Goal: Find specific page/section: Find specific page/section

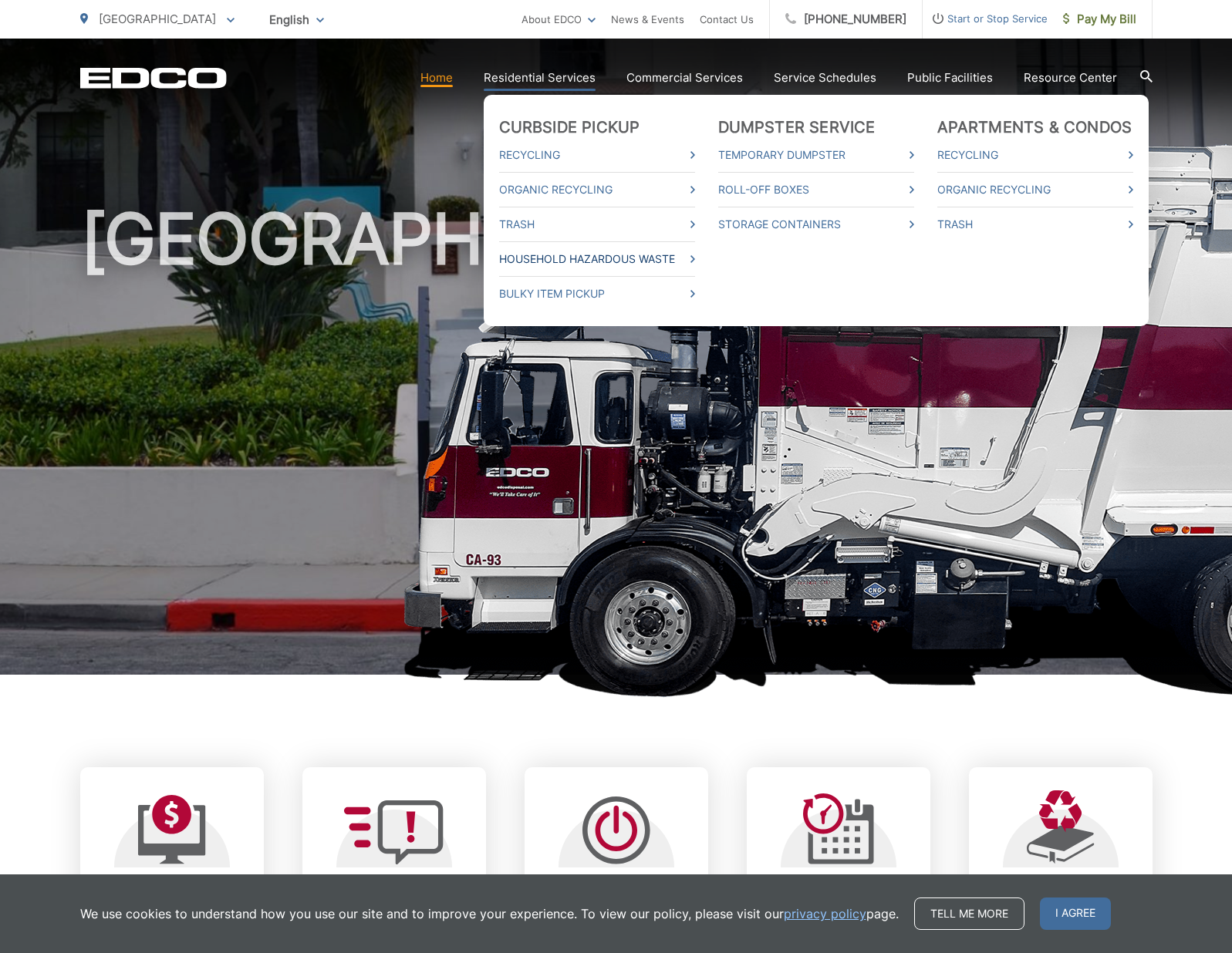
click at [542, 253] on link "Household Hazardous Waste" at bounding box center [597, 259] width 196 height 18
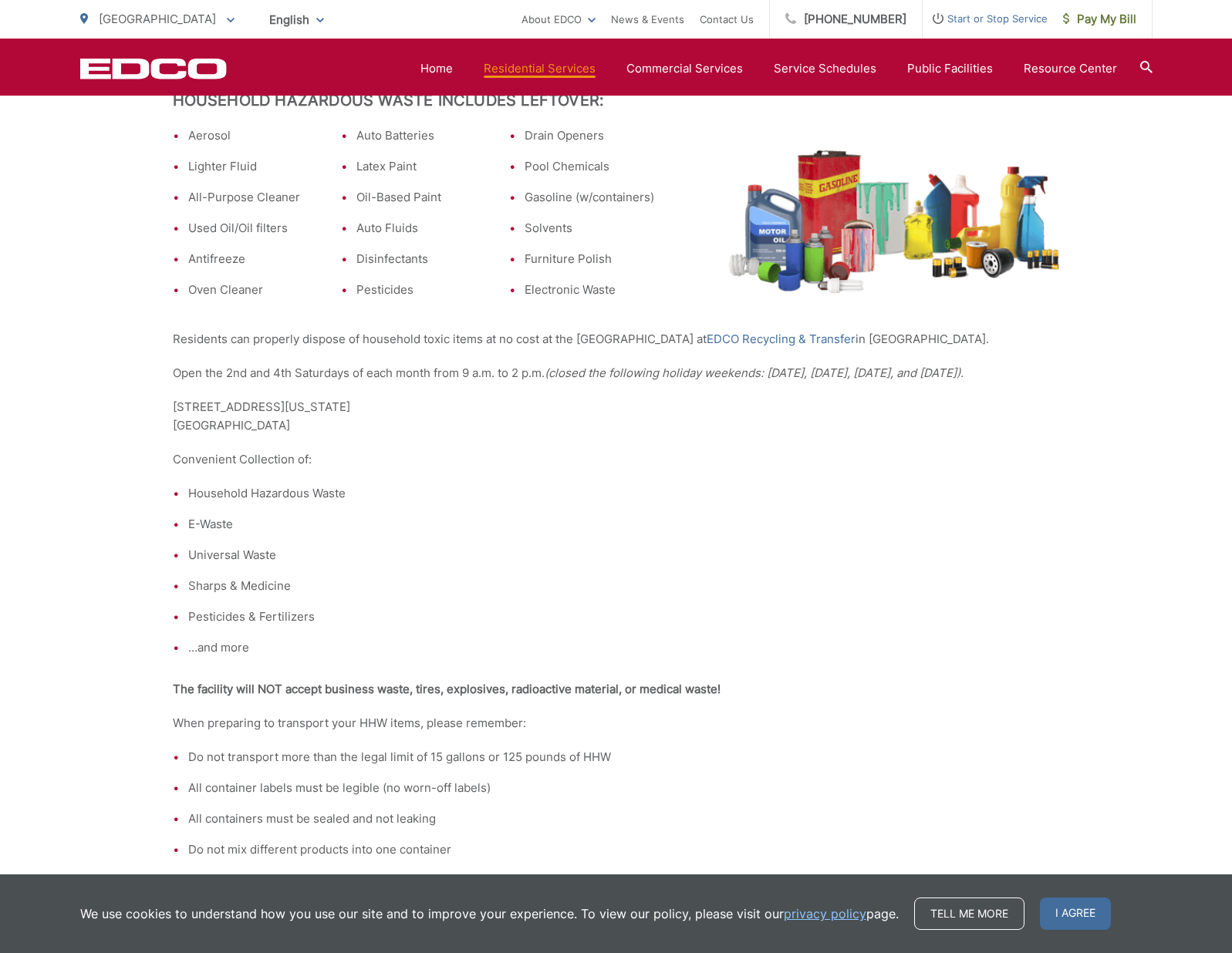
scroll to position [551, 0]
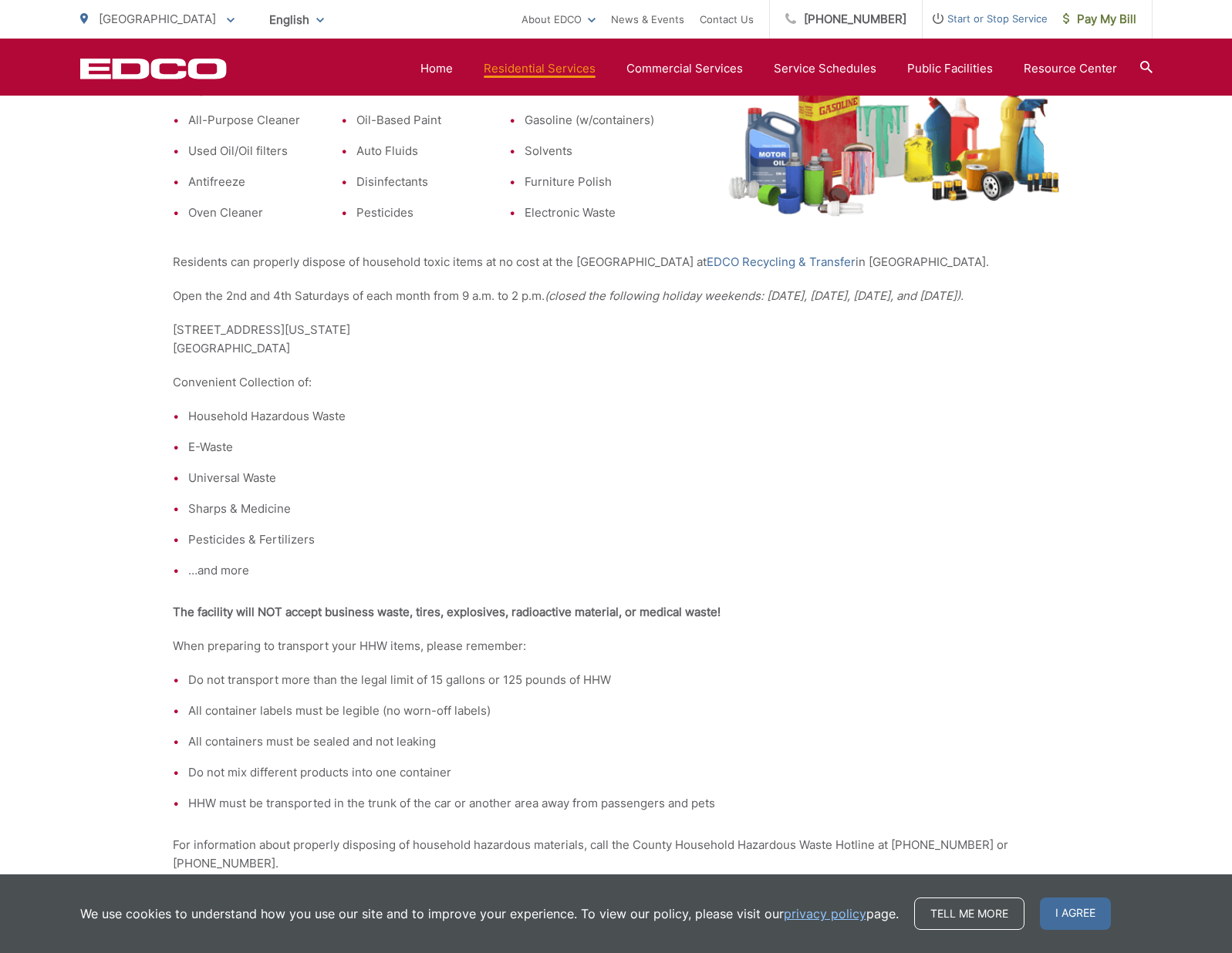
click at [235, 580] on li "…and more" at bounding box center [624, 570] width 872 height 18
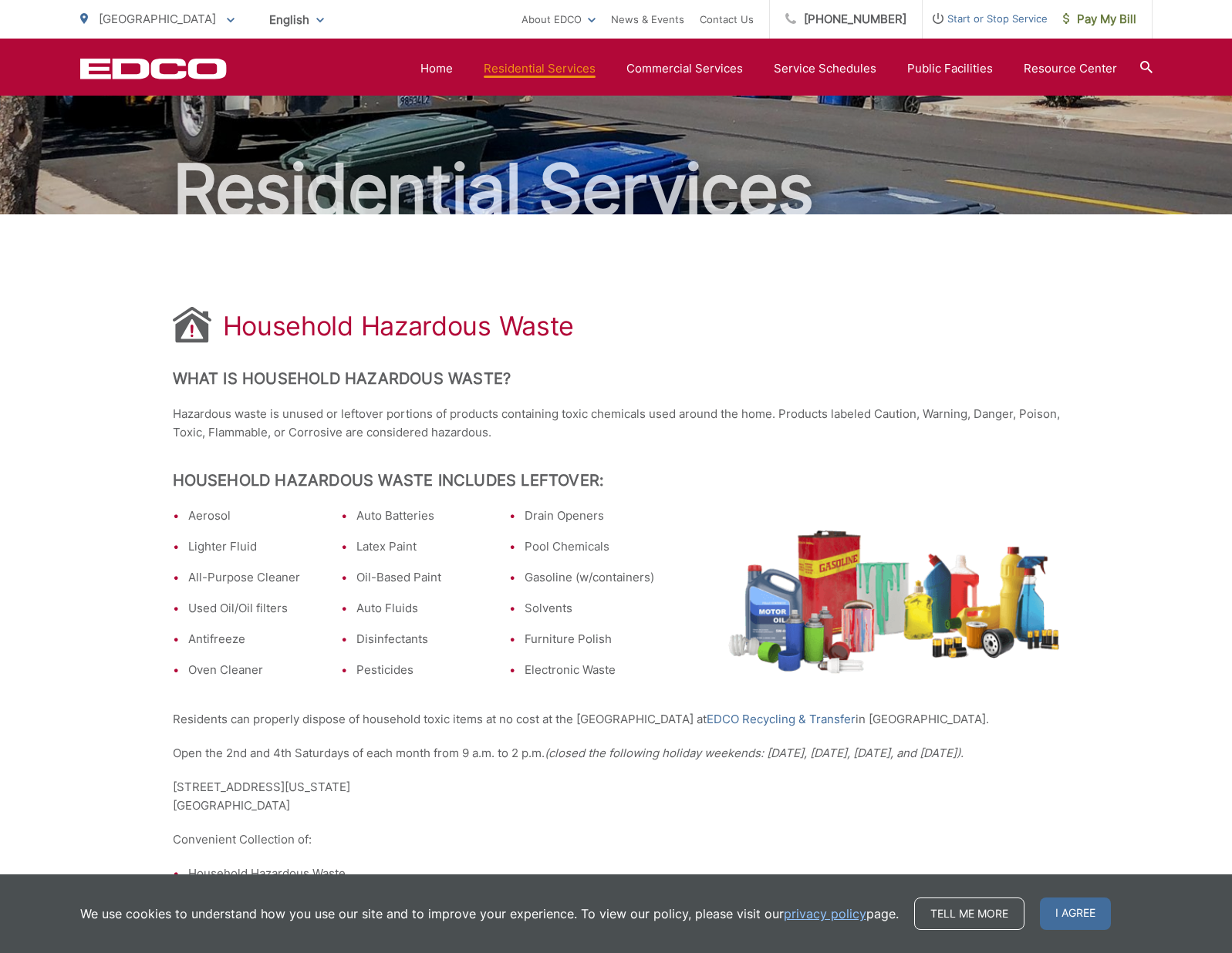
scroll to position [89, 0]
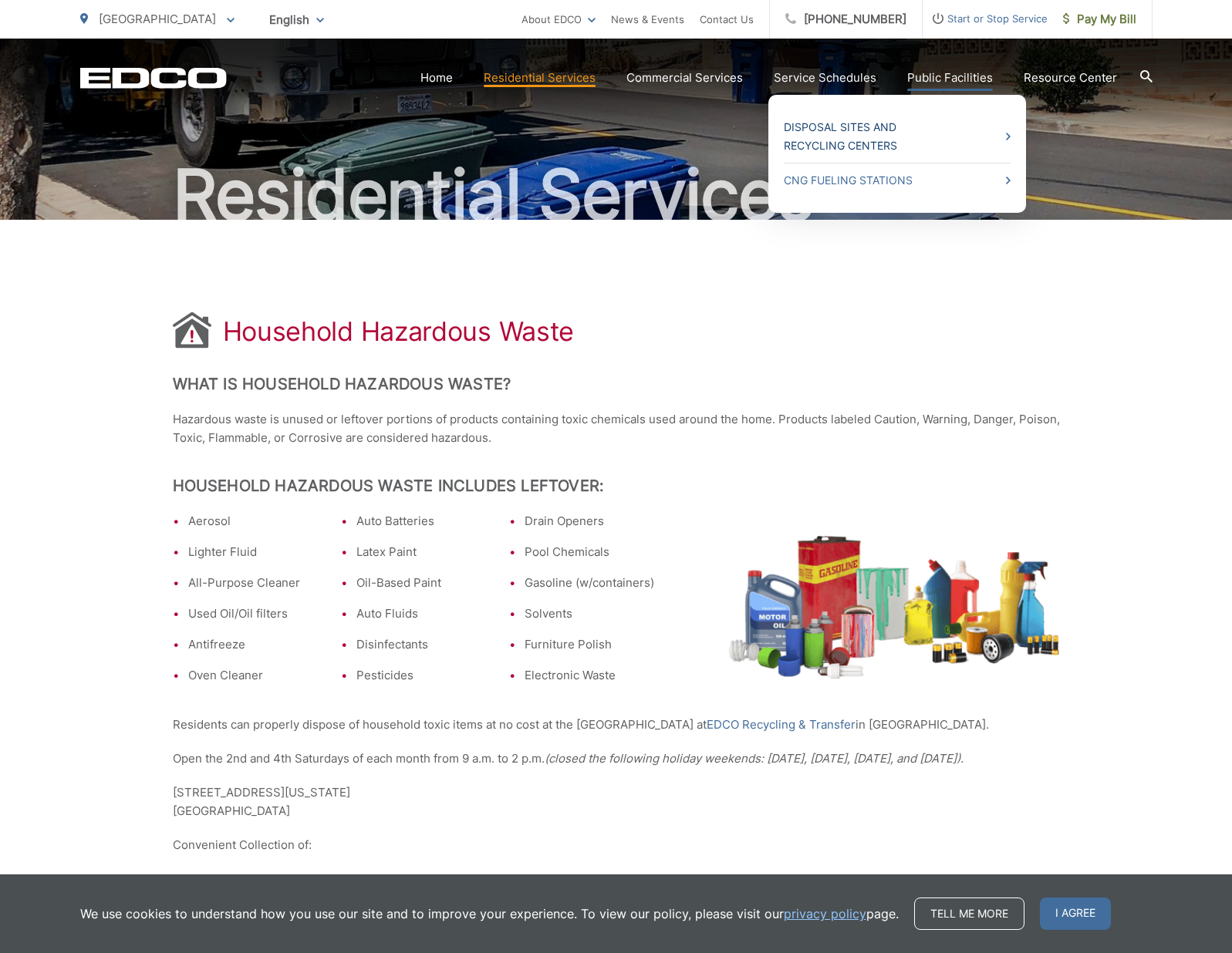
click at [821, 135] on link "Disposal Sites and Recycling Centers" at bounding box center [897, 136] width 227 height 37
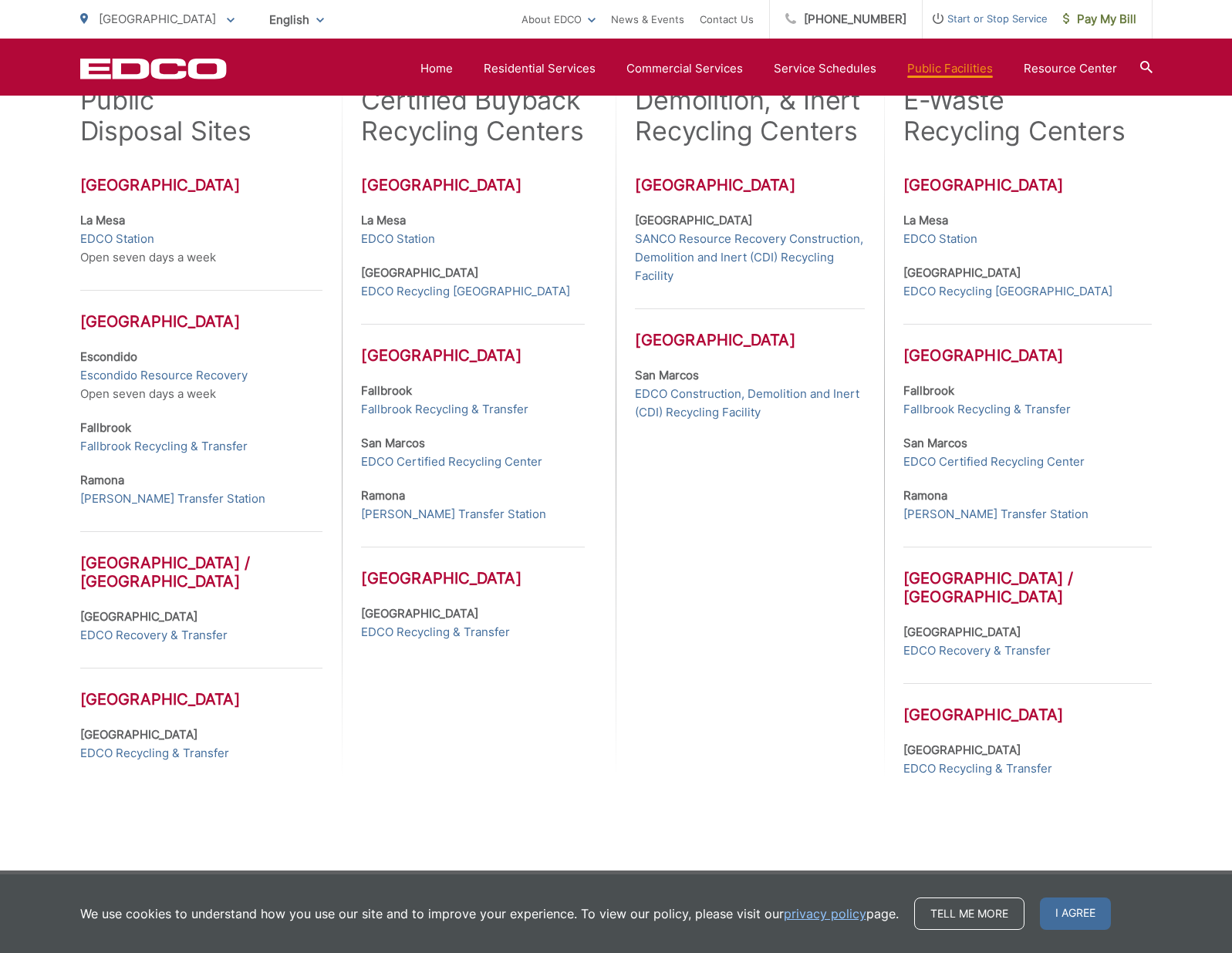
scroll to position [499, 0]
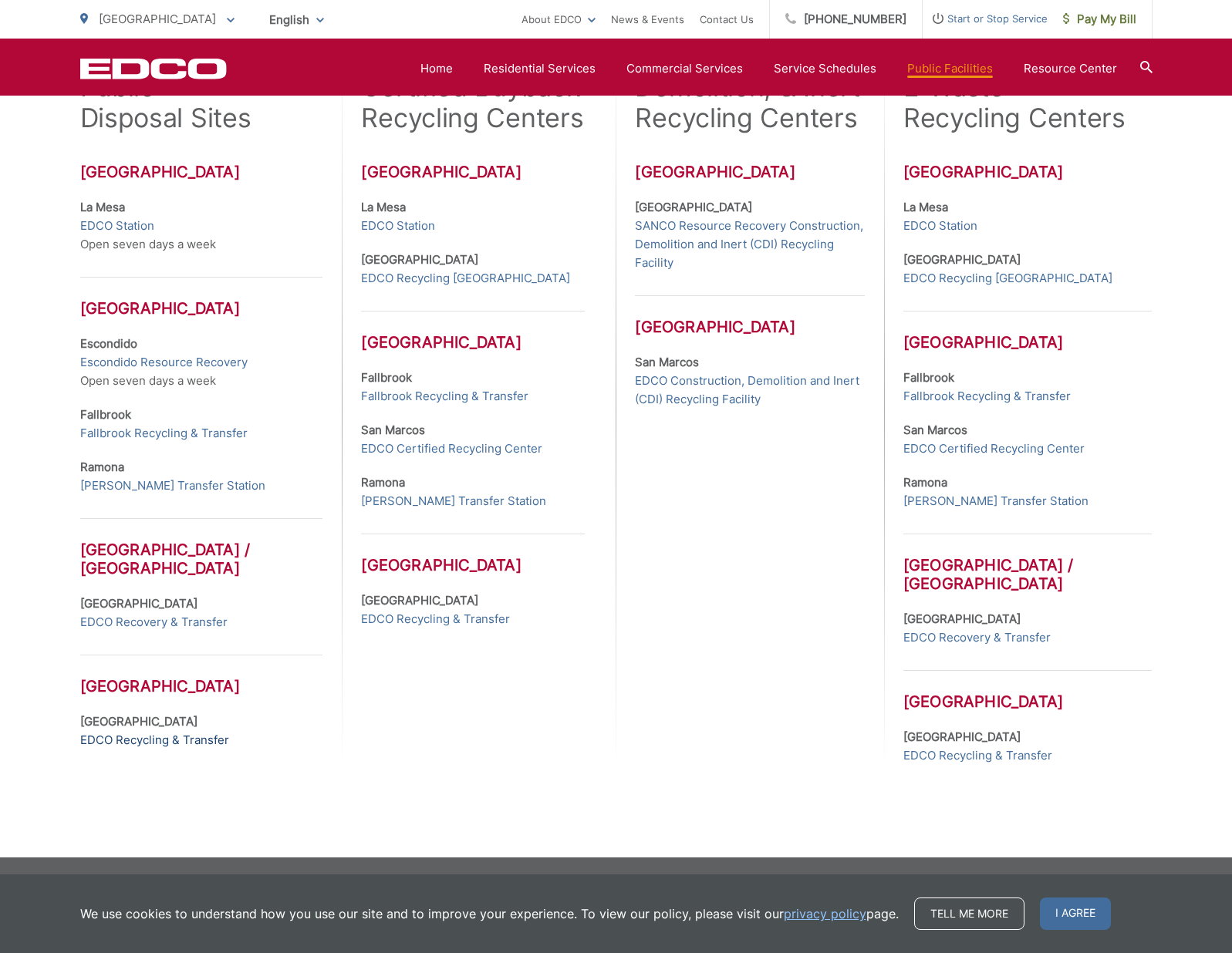
click at [138, 740] on link "EDCO Recycling & Transfer" at bounding box center [154, 740] width 149 height 18
